Goal: Use online tool/utility: Use online tool/utility

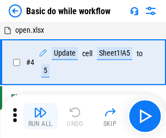
click at [40, 116] on img "button" at bounding box center [40, 112] width 13 height 13
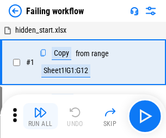
click at [40, 116] on img "button" at bounding box center [40, 112] width 13 height 13
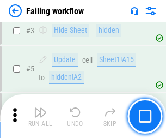
scroll to position [231, 0]
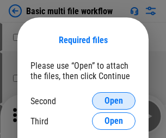
click at [114, 101] on span "Open" at bounding box center [114, 100] width 19 height 9
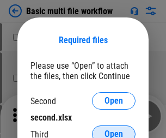
click at [114, 130] on span "Open" at bounding box center [114, 134] width 19 height 9
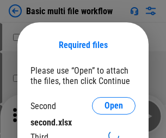
scroll to position [5, 0]
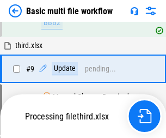
scroll to position [301, 0]
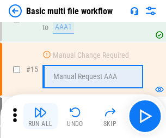
click at [40, 116] on img "button" at bounding box center [40, 112] width 13 height 13
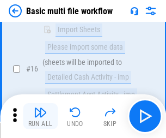
click at [40, 116] on img "button" at bounding box center [40, 112] width 13 height 13
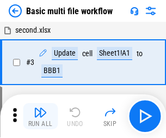
click at [40, 116] on img "button" at bounding box center [40, 112] width 13 height 13
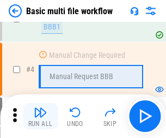
click at [40, 116] on img "button" at bounding box center [40, 112] width 13 height 13
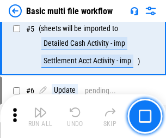
click at [40, 116] on img "button" at bounding box center [40, 112] width 13 height 13
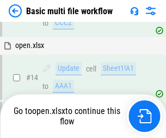
scroll to position [649, 0]
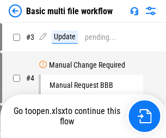
scroll to position [44, 0]
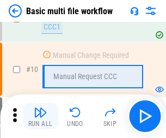
click at [40, 116] on img "button" at bounding box center [40, 112] width 13 height 13
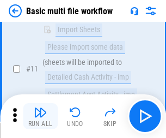
click at [40, 116] on img "button" at bounding box center [40, 112] width 13 height 13
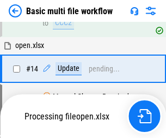
scroll to position [570, 0]
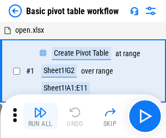
click at [40, 116] on img "button" at bounding box center [40, 112] width 13 height 13
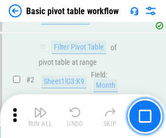
scroll to position [261, 0]
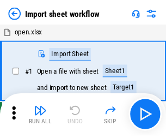
scroll to position [4, 0]
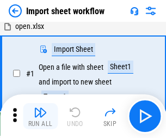
click at [40, 116] on img "button" at bounding box center [40, 112] width 13 height 13
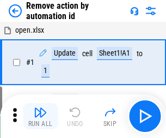
click at [40, 116] on img "button" at bounding box center [40, 112] width 13 height 13
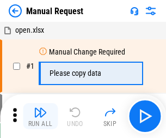
click at [40, 116] on img "button" at bounding box center [40, 112] width 13 height 13
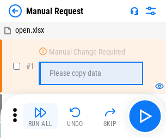
click at [40, 116] on img "button" at bounding box center [40, 112] width 13 height 13
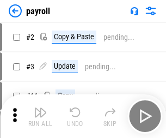
click at [40, 116] on img "button" at bounding box center [40, 112] width 13 height 13
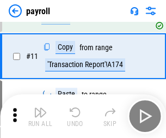
scroll to position [79, 0]
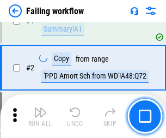
scroll to position [176, 0]
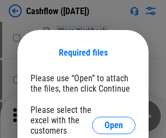
scroll to position [119, 0]
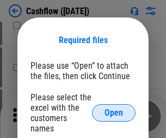
click at [114, 108] on span "Open" at bounding box center [114, 112] width 19 height 9
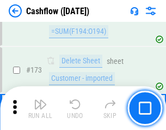
scroll to position [1154, 0]
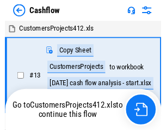
scroll to position [13, 0]
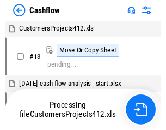
scroll to position [13, 0]
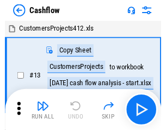
scroll to position [13, 0]
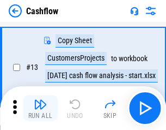
click at [40, 108] on img "button" at bounding box center [40, 104] width 13 height 13
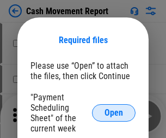
click at [114, 113] on span "Open" at bounding box center [114, 112] width 19 height 9
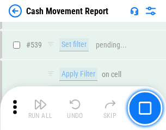
scroll to position [4839, 0]
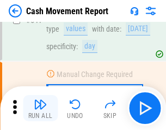
click at [40, 108] on img "button" at bounding box center [40, 104] width 13 height 13
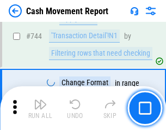
scroll to position [5806, 0]
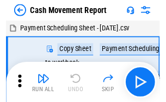
scroll to position [20, 0]
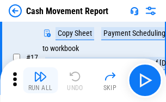
click at [40, 81] on img "button" at bounding box center [40, 76] width 13 height 13
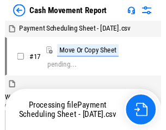
scroll to position [6, 0]
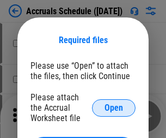
click at [114, 107] on span "Open" at bounding box center [114, 108] width 19 height 9
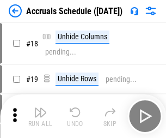
click at [40, 116] on img "button" at bounding box center [40, 112] width 13 height 13
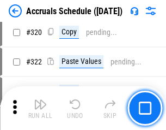
scroll to position [2028, 0]
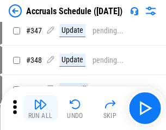
click at [40, 108] on img "button" at bounding box center [40, 104] width 13 height 13
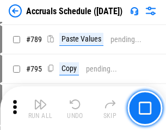
scroll to position [4580, 0]
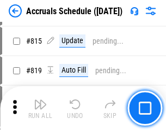
click at [40, 108] on img "button" at bounding box center [40, 104] width 13 height 13
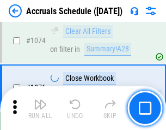
scroll to position [6530, 0]
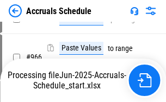
scroll to position [6049, 0]
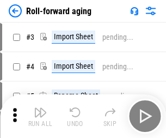
click at [40, 108] on img "button" at bounding box center [40, 112] width 13 height 13
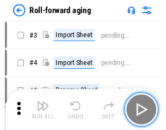
scroll to position [2, 0]
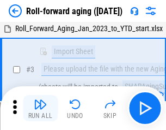
click at [40, 108] on img "button" at bounding box center [40, 104] width 13 height 13
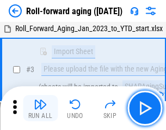
scroll to position [70, 0]
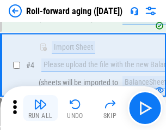
click at [40, 108] on img "button" at bounding box center [40, 104] width 13 height 13
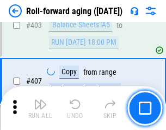
scroll to position [3780, 0]
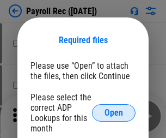
click at [114, 113] on span "Open" at bounding box center [114, 112] width 19 height 9
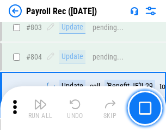
scroll to position [6926, 0]
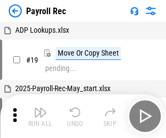
click at [40, 116] on img "button" at bounding box center [40, 112] width 13 height 13
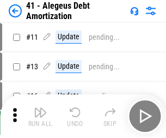
click at [40, 116] on img "button" at bounding box center [40, 112] width 13 height 13
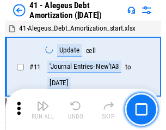
scroll to position [135, 0]
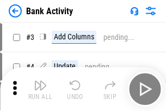
click at [40, 89] on img "button" at bounding box center [40, 84] width 13 height 13
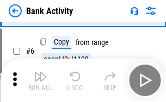
scroll to position [58, 0]
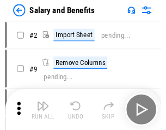
scroll to position [15, 0]
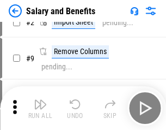
click at [40, 108] on img "button" at bounding box center [40, 104] width 13 height 13
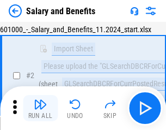
click at [40, 108] on img "button" at bounding box center [40, 104] width 13 height 13
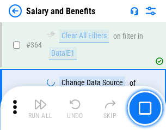
scroll to position [5134, 0]
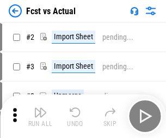
click at [40, 108] on img "button" at bounding box center [40, 112] width 13 height 13
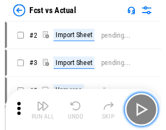
scroll to position [14, 0]
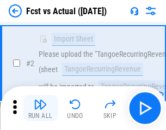
click at [40, 108] on img "button" at bounding box center [40, 104] width 13 height 13
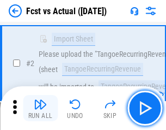
scroll to position [102, 0]
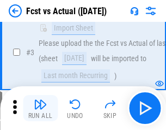
click at [40, 108] on img "button" at bounding box center [40, 104] width 13 height 13
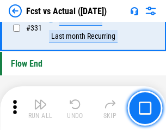
scroll to position [5218, 0]
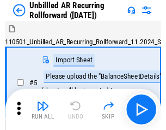
scroll to position [23, 0]
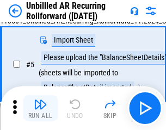
click at [40, 108] on img "button" at bounding box center [40, 104] width 13 height 13
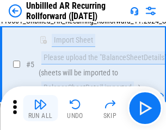
click at [40, 108] on img "button" at bounding box center [40, 104] width 13 height 13
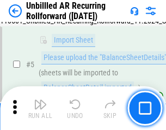
scroll to position [102, 0]
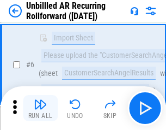
click at [40, 108] on img "button" at bounding box center [40, 104] width 13 height 13
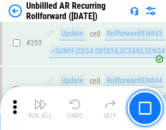
scroll to position [3703, 0]
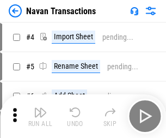
click at [40, 108] on img "button" at bounding box center [40, 112] width 13 height 13
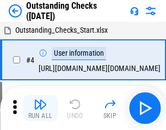
click at [40, 108] on img "button" at bounding box center [40, 104] width 13 height 13
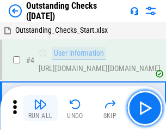
scroll to position [46, 0]
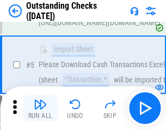
click at [40, 108] on img "button" at bounding box center [40, 104] width 13 height 13
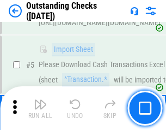
scroll to position [114, 0]
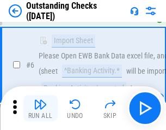
click at [40, 108] on img "button" at bounding box center [40, 104] width 13 height 13
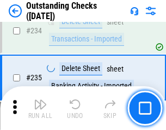
scroll to position [3311, 0]
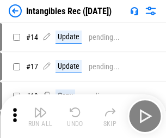
click at [40, 116] on img "button" at bounding box center [40, 112] width 13 height 13
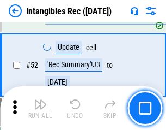
scroll to position [425, 0]
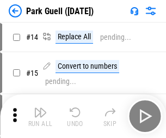
click at [40, 108] on img "button" at bounding box center [40, 112] width 13 height 13
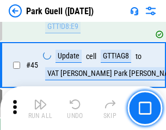
scroll to position [1363, 0]
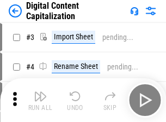
click at [40, 92] on img "button" at bounding box center [40, 95] width 13 height 13
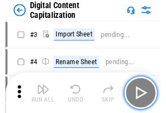
scroll to position [32, 0]
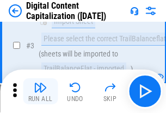
click at [40, 92] on img "button" at bounding box center [40, 87] width 13 height 13
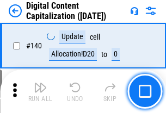
scroll to position [1156, 0]
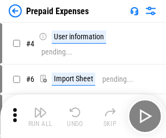
click at [40, 108] on img "button" at bounding box center [40, 112] width 13 height 13
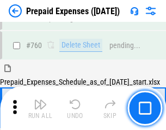
scroll to position [3022, 0]
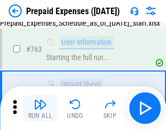
click at [40, 108] on img "button" at bounding box center [40, 104] width 13 height 13
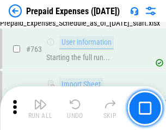
scroll to position [3086, 0]
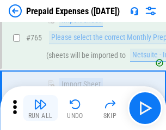
click at [40, 108] on img "button" at bounding box center [40, 104] width 13 height 13
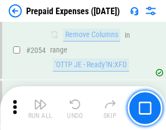
scroll to position [11396, 0]
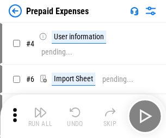
click at [40, 116] on img "button" at bounding box center [40, 112] width 13 height 13
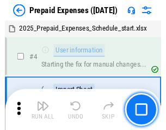
scroll to position [48, 0]
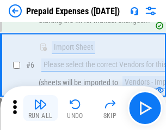
click at [40, 108] on img "button" at bounding box center [40, 104] width 13 height 13
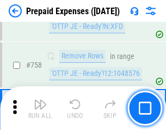
scroll to position [3885, 0]
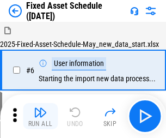
click at [40, 116] on img "button" at bounding box center [40, 112] width 13 height 13
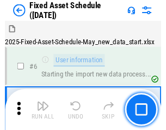
scroll to position [59, 0]
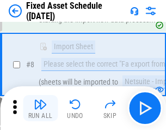
click at [40, 108] on img "button" at bounding box center [40, 104] width 13 height 13
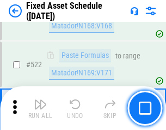
scroll to position [3789, 0]
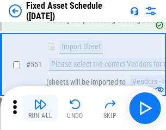
click at [40, 108] on img "button" at bounding box center [40, 104] width 13 height 13
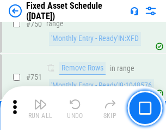
scroll to position [5315, 0]
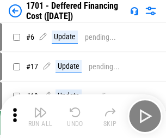
click at [40, 116] on img "button" at bounding box center [40, 112] width 13 height 13
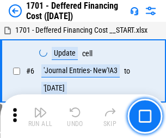
scroll to position [131, 0]
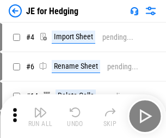
click at [40, 108] on img "button" at bounding box center [40, 112] width 13 height 13
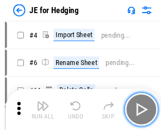
scroll to position [2, 0]
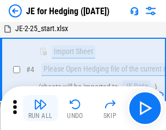
click at [40, 108] on img "button" at bounding box center [40, 104] width 13 height 13
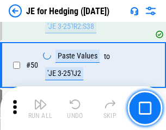
scroll to position [706, 0]
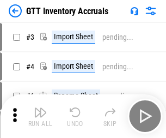
click at [40, 108] on img "button" at bounding box center [40, 112] width 13 height 13
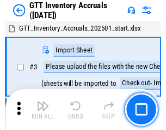
scroll to position [2, 0]
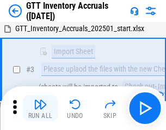
click at [40, 108] on img "button" at bounding box center [40, 104] width 13 height 13
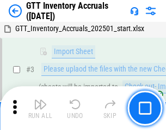
scroll to position [70, 0]
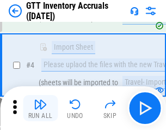
click at [40, 108] on img "button" at bounding box center [40, 104] width 13 height 13
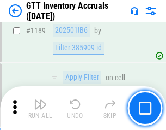
scroll to position [8902, 0]
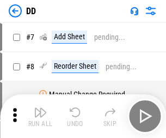
click at [40, 116] on img "button" at bounding box center [40, 112] width 13 height 13
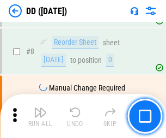
scroll to position [105, 0]
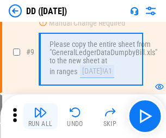
click at [40, 116] on img "button" at bounding box center [40, 112] width 13 height 13
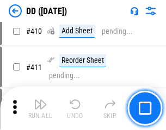
scroll to position [4878, 0]
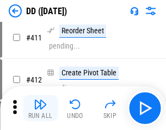
click at [40, 108] on img "button" at bounding box center [40, 104] width 13 height 13
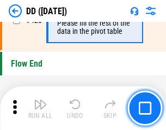
scroll to position [5218, 0]
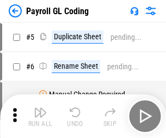
click at [40, 116] on img "button" at bounding box center [40, 112] width 13 height 13
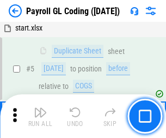
scroll to position [131, 0]
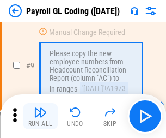
click at [40, 116] on img "button" at bounding box center [40, 112] width 13 height 13
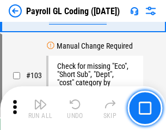
scroll to position [2558, 0]
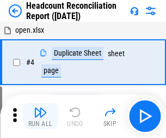
click at [40, 116] on img "button" at bounding box center [40, 112] width 13 height 13
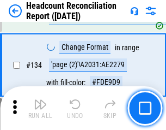
scroll to position [1310, 0]
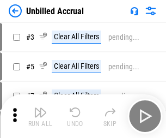
click at [40, 116] on img "button" at bounding box center [40, 112] width 13 height 13
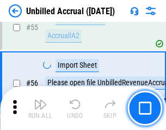
scroll to position [1138, 0]
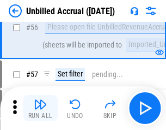
click at [40, 108] on img "button" at bounding box center [40, 104] width 13 height 13
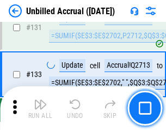
scroll to position [3247, 0]
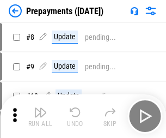
click at [40, 116] on img "button" at bounding box center [40, 112] width 13 height 13
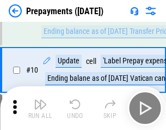
scroll to position [68, 0]
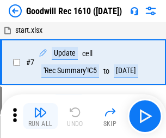
click at [40, 116] on img "button" at bounding box center [40, 112] width 13 height 13
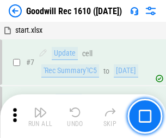
scroll to position [186, 0]
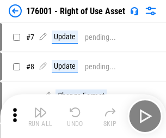
click at [40, 116] on img "button" at bounding box center [40, 112] width 13 height 13
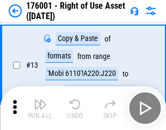
scroll to position [70, 0]
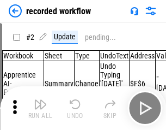
click at [40, 108] on img "button" at bounding box center [40, 104] width 13 height 13
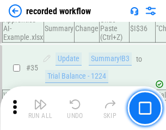
scroll to position [3408, 0]
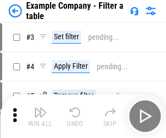
click at [40, 116] on img "button" at bounding box center [40, 112] width 13 height 13
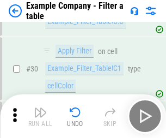
scroll to position [998, 0]
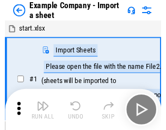
scroll to position [17, 0]
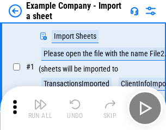
click at [40, 108] on img "button" at bounding box center [40, 104] width 13 height 13
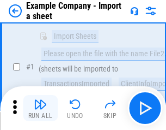
click at [40, 108] on img "button" at bounding box center [40, 104] width 13 height 13
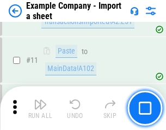
scroll to position [241, 0]
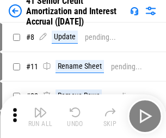
click at [40, 108] on img "button" at bounding box center [40, 112] width 13 height 13
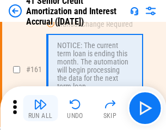
click at [40, 108] on img "button" at bounding box center [40, 104] width 13 height 13
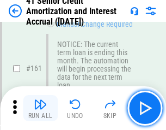
scroll to position [1166, 0]
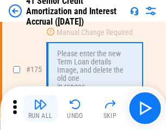
click at [40, 108] on img "button" at bounding box center [40, 104] width 13 height 13
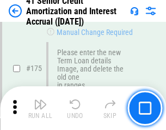
scroll to position [1277, 0]
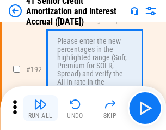
click at [40, 108] on img "button" at bounding box center [40, 104] width 13 height 13
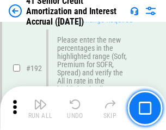
scroll to position [1391, 0]
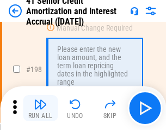
click at [40, 108] on img "button" at bounding box center [40, 104] width 13 height 13
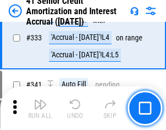
scroll to position [2785, 0]
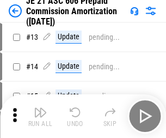
click at [40, 108] on img "button" at bounding box center [40, 112] width 13 height 13
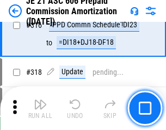
scroll to position [2036, 0]
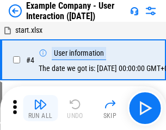
click at [40, 108] on img "button" at bounding box center [40, 104] width 13 height 13
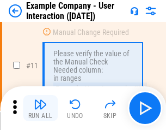
click at [40, 108] on img "button" at bounding box center [40, 104] width 13 height 13
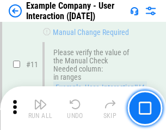
scroll to position [236, 0]
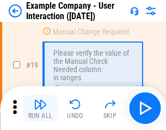
click at [40, 108] on img "button" at bounding box center [40, 104] width 13 height 13
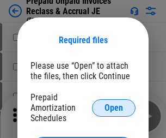
click at [114, 107] on span "Open" at bounding box center [114, 108] width 19 height 9
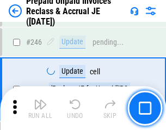
scroll to position [1472, 0]
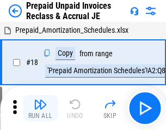
click at [40, 108] on img "button" at bounding box center [40, 104] width 13 height 13
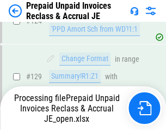
scroll to position [949, 0]
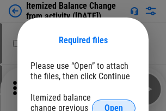
click at [114, 104] on span "Open" at bounding box center [114, 108] width 19 height 9
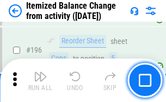
scroll to position [2098, 0]
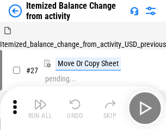
scroll to position [17, 0]
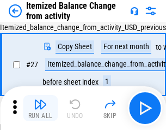
click at [40, 108] on img "button" at bounding box center [40, 104] width 13 height 13
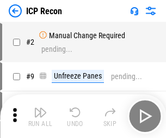
scroll to position [5, 0]
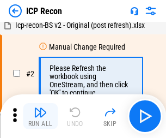
click at [40, 116] on img "button" at bounding box center [40, 112] width 13 height 13
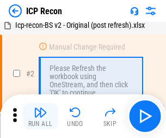
click at [40, 116] on img "button" at bounding box center [40, 112] width 13 height 13
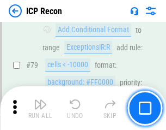
scroll to position [1068, 0]
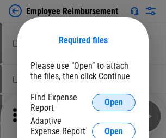
click at [114, 102] on span "Open" at bounding box center [114, 102] width 19 height 9
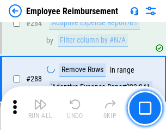
scroll to position [2963, 0]
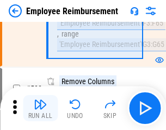
click at [40, 108] on img "button" at bounding box center [40, 104] width 13 height 13
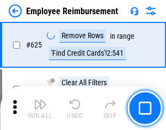
scroll to position [6527, 0]
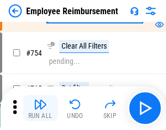
click at [40, 108] on img "button" at bounding box center [40, 104] width 13 height 13
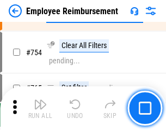
click at [40, 108] on img "button" at bounding box center [40, 104] width 13 height 13
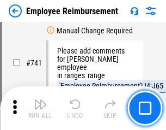
scroll to position [7649, 0]
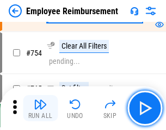
click at [40, 108] on img "button" at bounding box center [40, 104] width 13 height 13
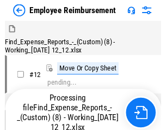
scroll to position [37, 0]
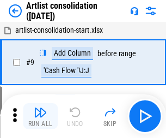
click at [40, 116] on img "button" at bounding box center [40, 112] width 13 height 13
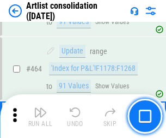
scroll to position [4774, 0]
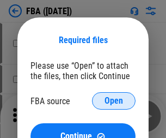
click at [114, 101] on span "Open" at bounding box center [114, 100] width 19 height 9
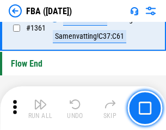
scroll to position [11708, 0]
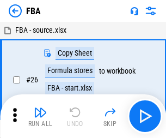
scroll to position [11, 0]
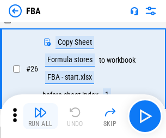
click at [40, 116] on img "button" at bounding box center [40, 112] width 13 height 13
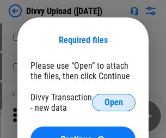
click at [114, 102] on span "Open" at bounding box center [114, 102] width 19 height 9
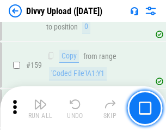
scroll to position [1129, 0]
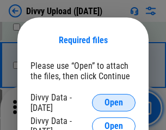
click at [114, 102] on span "Open" at bounding box center [114, 102] width 19 height 9
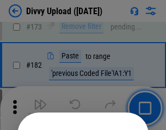
scroll to position [1224, 0]
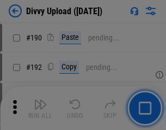
scroll to position [1376, 0]
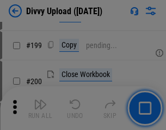
scroll to position [1585, 0]
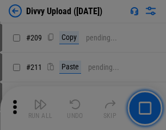
scroll to position [1852, 0]
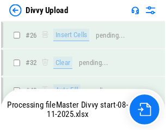
scroll to position [1129, 0]
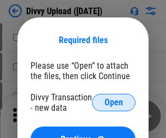
click at [114, 102] on span "Open" at bounding box center [114, 102] width 19 height 9
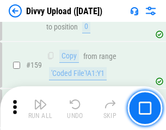
scroll to position [1129, 0]
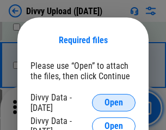
click at [114, 102] on span "Open" at bounding box center [114, 102] width 19 height 9
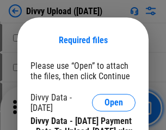
scroll to position [1852, 0]
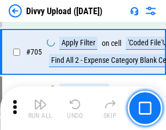
scroll to position [7458, 0]
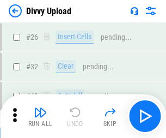
scroll to position [73, 0]
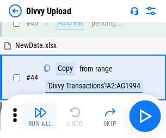
click at [40, 116] on img "button" at bounding box center [40, 112] width 13 height 13
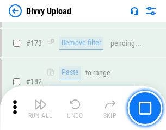
scroll to position [1220, 0]
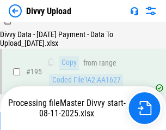
scroll to position [1524, 0]
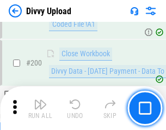
scroll to position [1701, 0]
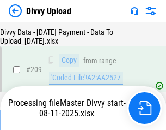
scroll to position [2004, 0]
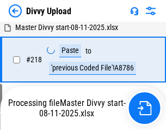
scroll to position [2347, 0]
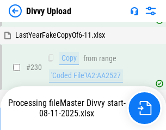
scroll to position [2705, 0]
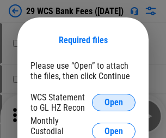
click at [114, 102] on span "Open" at bounding box center [114, 102] width 19 height 9
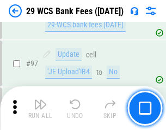
scroll to position [1062, 0]
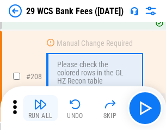
click at [40, 108] on img "button" at bounding box center [40, 104] width 13 height 13
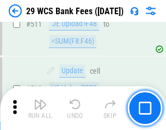
scroll to position [5485, 0]
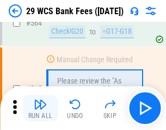
click at [40, 108] on img "button" at bounding box center [40, 104] width 13 height 13
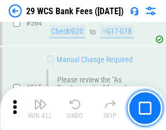
scroll to position [5896, 0]
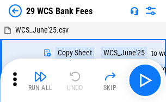
scroll to position [20, 0]
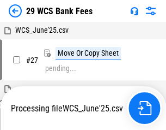
scroll to position [6, 0]
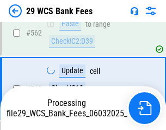
scroll to position [5884, 0]
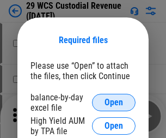
click at [114, 102] on span "Open" at bounding box center [114, 102] width 19 height 9
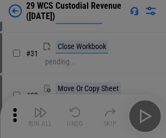
scroll to position [234, 0]
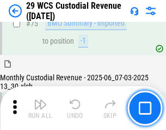
scroll to position [1139, 0]
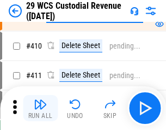
click at [40, 108] on img "button" at bounding box center [40, 104] width 13 height 13
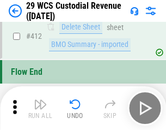
scroll to position [5206, 0]
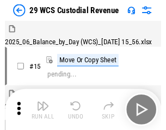
scroll to position [26, 0]
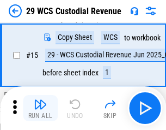
click at [40, 108] on img "button" at bounding box center [40, 104] width 13 height 13
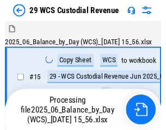
scroll to position [26, 0]
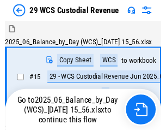
scroll to position [20, 0]
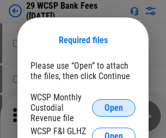
click at [114, 107] on span "Open" at bounding box center [114, 108] width 19 height 9
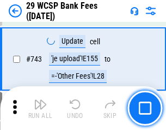
scroll to position [5494, 0]
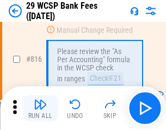
click at [40, 108] on img "button" at bounding box center [40, 104] width 13 height 13
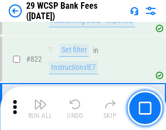
scroll to position [6716, 0]
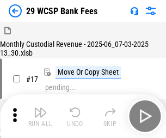
click at [40, 108] on img "button" at bounding box center [40, 112] width 13 height 13
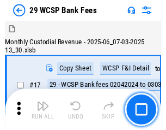
scroll to position [26, 0]
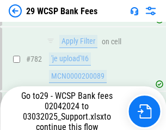
scroll to position [6444, 0]
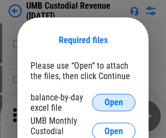
click at [114, 102] on span "Open" at bounding box center [114, 102] width 19 height 9
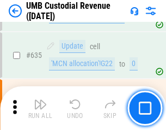
scroll to position [5705, 0]
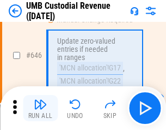
click at [40, 108] on img "button" at bounding box center [40, 104] width 13 height 13
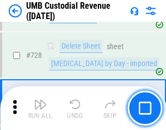
scroll to position [6725, 0]
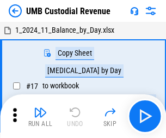
scroll to position [8, 0]
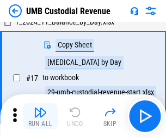
click at [40, 116] on img "button" at bounding box center [40, 112] width 13 height 13
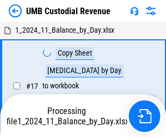
scroll to position [8, 0]
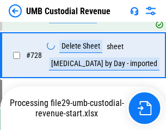
scroll to position [6700, 0]
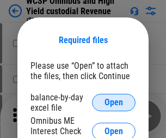
click at [114, 102] on span "Open" at bounding box center [114, 102] width 19 height 9
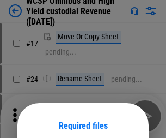
scroll to position [86, 0]
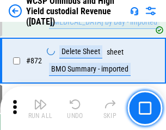
scroll to position [9227, 0]
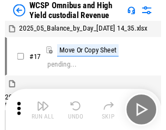
scroll to position [6, 0]
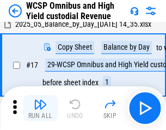
click at [40, 108] on img "button" at bounding box center [40, 104] width 13 height 13
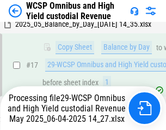
scroll to position [227, 0]
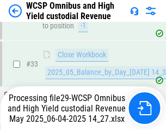
scroll to position [540, 0]
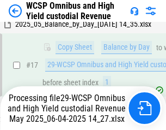
scroll to position [227, 0]
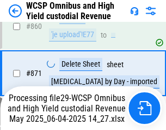
scroll to position [9202, 0]
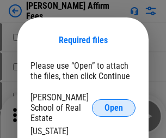
click at [114, 104] on span "Open" at bounding box center [114, 108] width 19 height 9
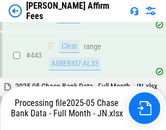
scroll to position [2807, 0]
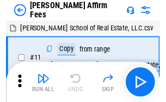
scroll to position [11, 0]
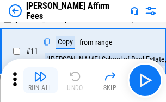
click at [40, 81] on img "button" at bounding box center [40, 76] width 13 height 13
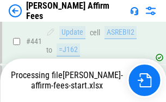
scroll to position [2859, 0]
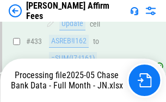
scroll to position [2859, 0]
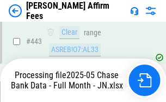
scroll to position [2859, 0]
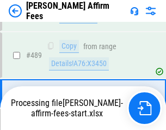
scroll to position [2846, 0]
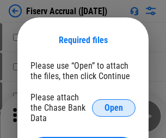
click at [114, 104] on span "Open" at bounding box center [114, 108] width 19 height 9
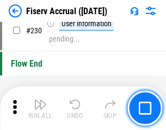
scroll to position [3454, 0]
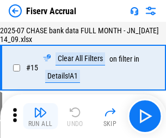
click at [40, 116] on img "button" at bounding box center [40, 112] width 13 height 13
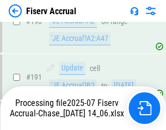
scroll to position [2866, 0]
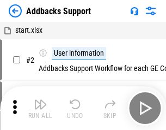
click at [40, 108] on img "button" at bounding box center [40, 104] width 13 height 13
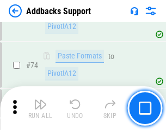
scroll to position [794, 0]
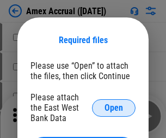
click at [114, 107] on span "Open" at bounding box center [114, 108] width 19 height 9
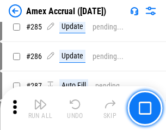
scroll to position [2985, 0]
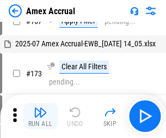
click at [40, 116] on img "button" at bounding box center [40, 112] width 13 height 13
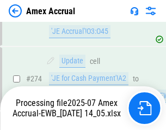
scroll to position [3249, 0]
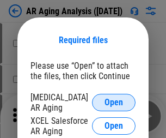
click at [114, 101] on span "Open" at bounding box center [114, 102] width 19 height 9
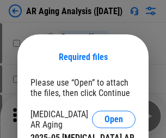
scroll to position [17, 0]
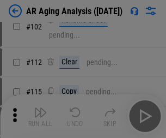
scroll to position [150, 0]
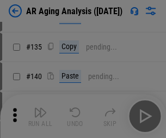
scroll to position [328, 0]
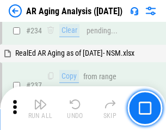
scroll to position [1690, 0]
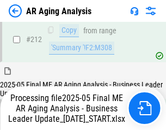
scroll to position [1677, 0]
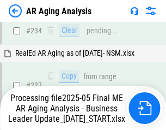
scroll to position [1723, 0]
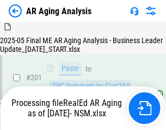
scroll to position [1630, 0]
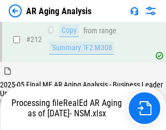
scroll to position [1639, 0]
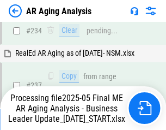
scroll to position [1677, 0]
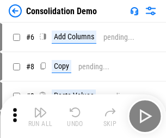
click at [40, 116] on img "button" at bounding box center [40, 112] width 13 height 13
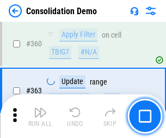
scroll to position [3654, 0]
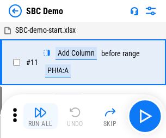
click at [40, 116] on img "button" at bounding box center [40, 112] width 13 height 13
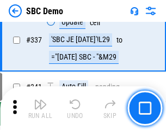
scroll to position [2868, 0]
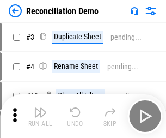
click at [40, 116] on img "button" at bounding box center [40, 112] width 13 height 13
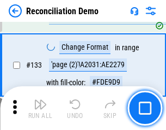
scroll to position [1295, 0]
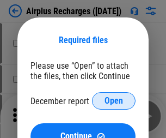
click at [114, 101] on span "Open" at bounding box center [114, 100] width 19 height 9
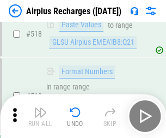
scroll to position [4691, 0]
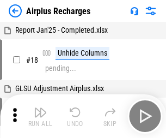
click at [40, 116] on img "button" at bounding box center [40, 112] width 13 height 13
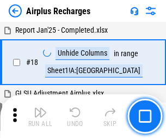
scroll to position [48, 0]
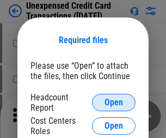
click at [114, 102] on span "Open" at bounding box center [114, 102] width 19 height 9
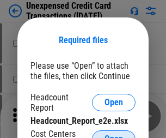
click at [114, 135] on span "Open" at bounding box center [114, 139] width 19 height 9
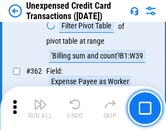
scroll to position [2804, 0]
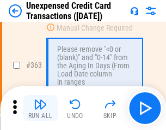
click at [40, 108] on img "button" at bounding box center [40, 104] width 13 height 13
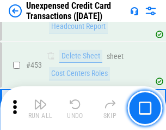
scroll to position [3718, 0]
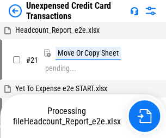
scroll to position [17, 0]
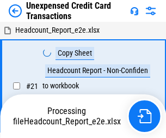
scroll to position [17, 0]
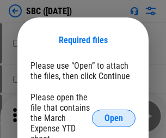
click at [114, 118] on span "Open" at bounding box center [114, 118] width 19 height 9
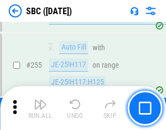
scroll to position [2130, 0]
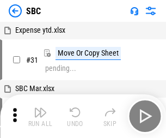
scroll to position [11, 0]
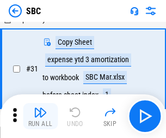
click at [40, 116] on img "button" at bounding box center [40, 112] width 13 height 13
